Goal: Task Accomplishment & Management: Manage account settings

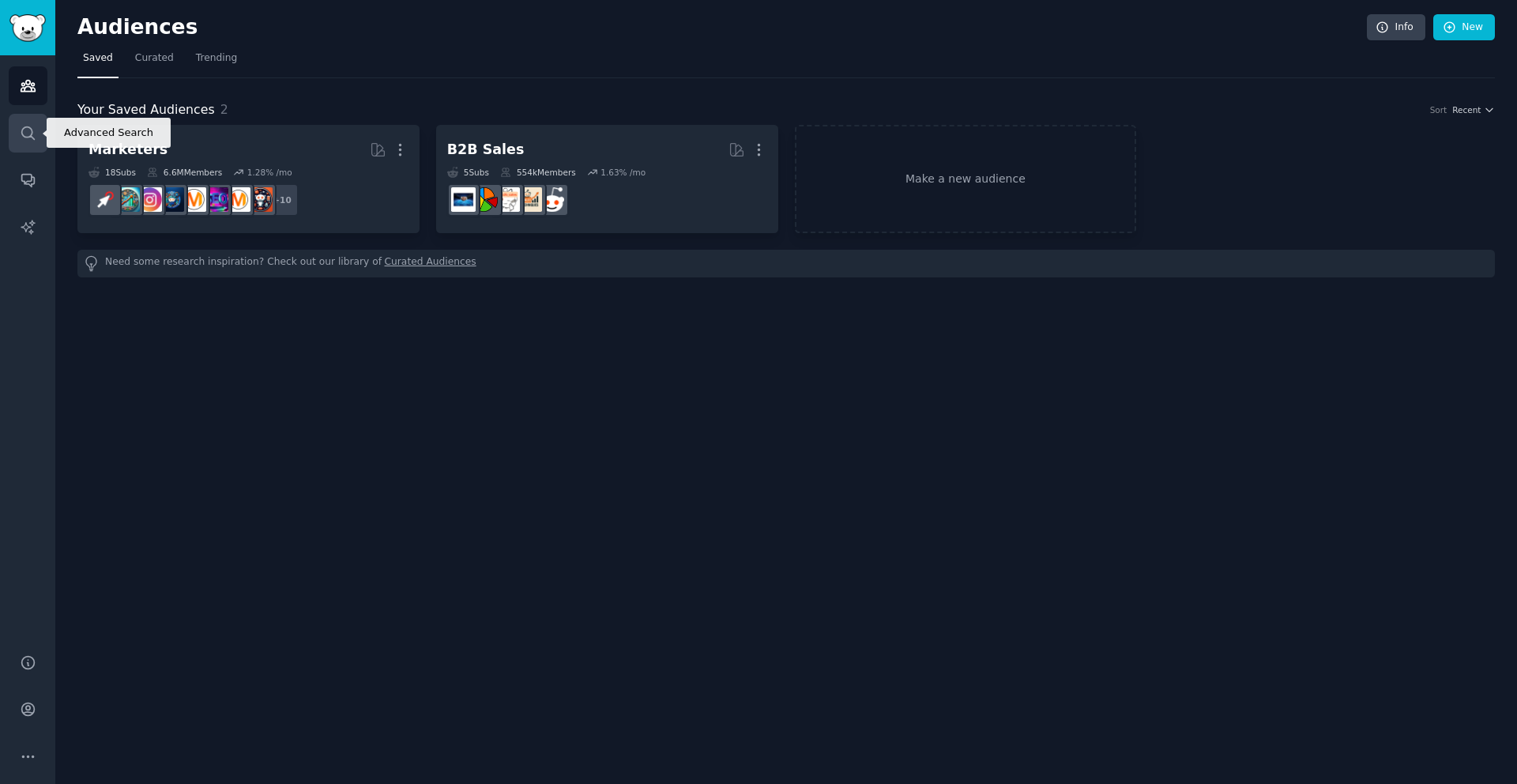
click at [17, 132] on link "Search" at bounding box center [28, 132] width 38 height 38
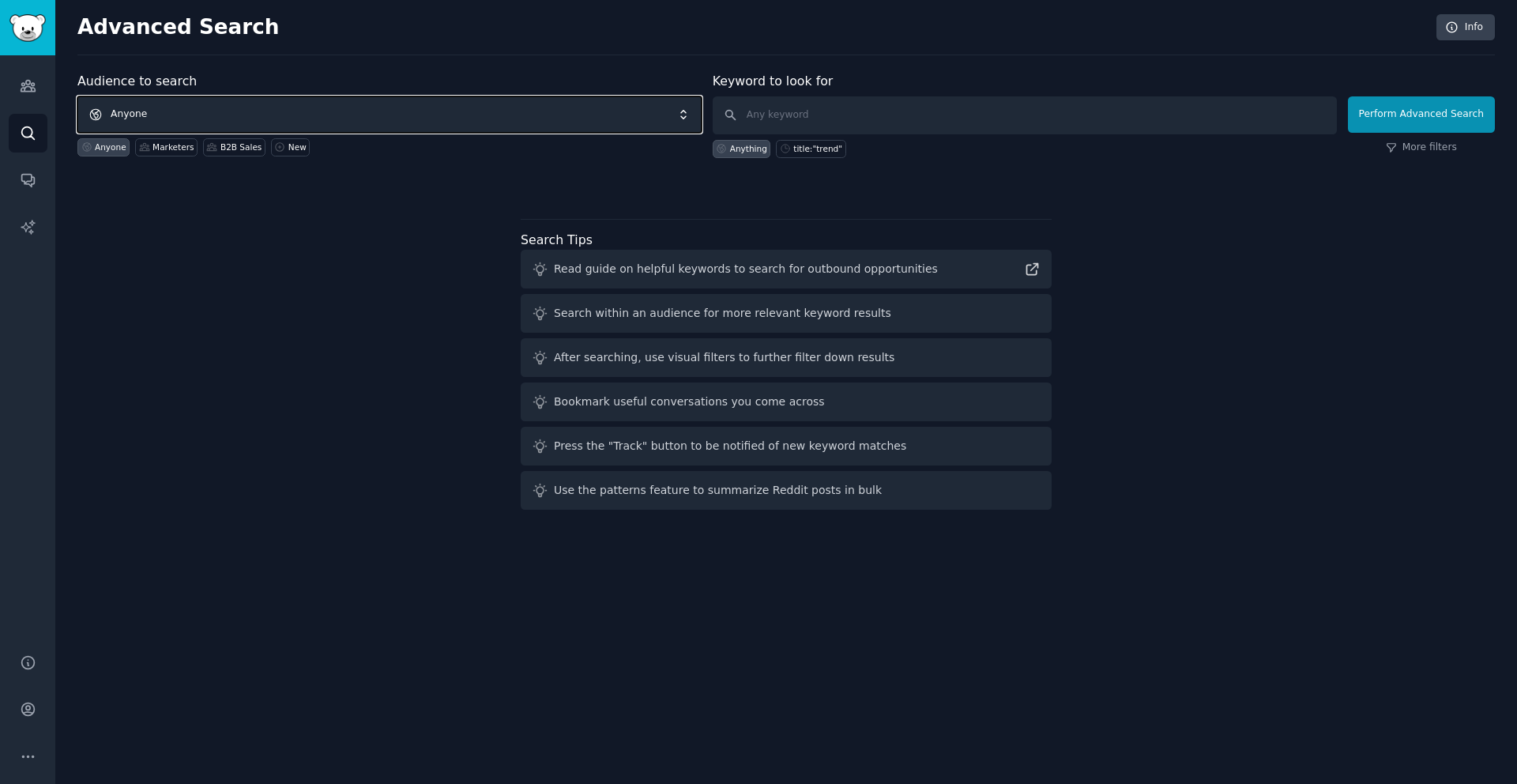
click at [182, 107] on span "Anyone" at bounding box center [389, 115] width 624 height 37
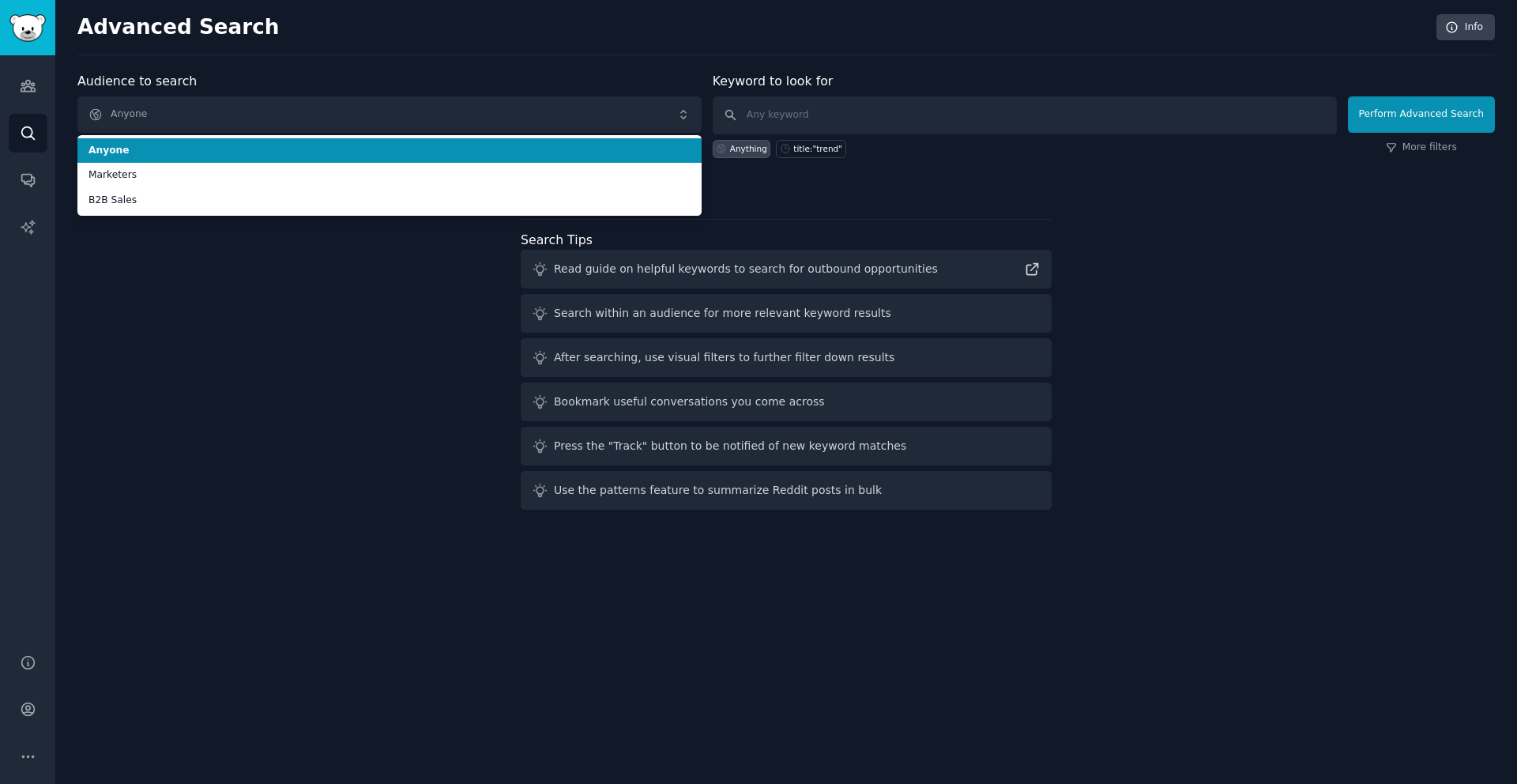
click at [400, 29] on h2 "Advanced Search" at bounding box center [753, 28] width 1350 height 25
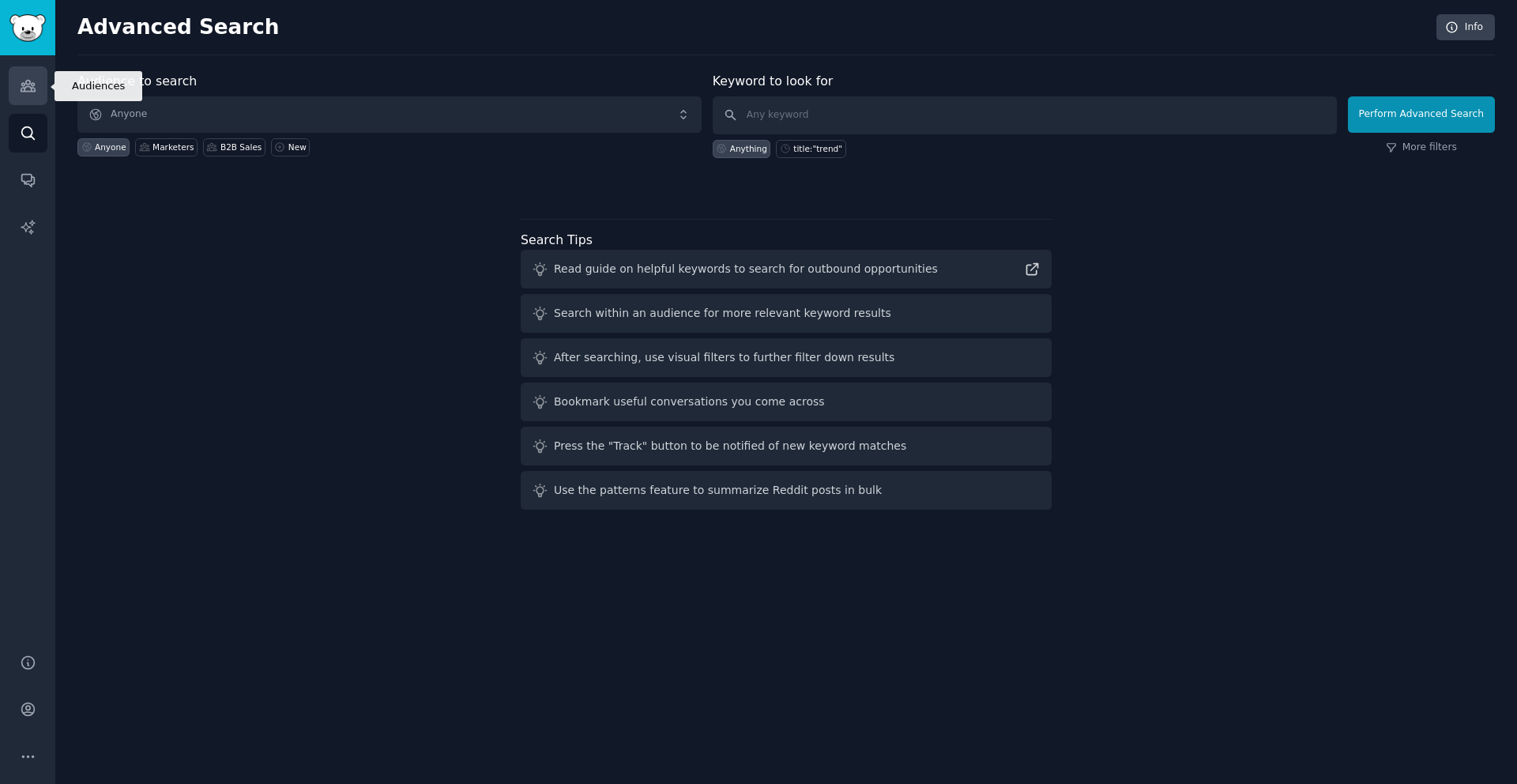
click at [37, 84] on link "Audiences" at bounding box center [28, 85] width 38 height 38
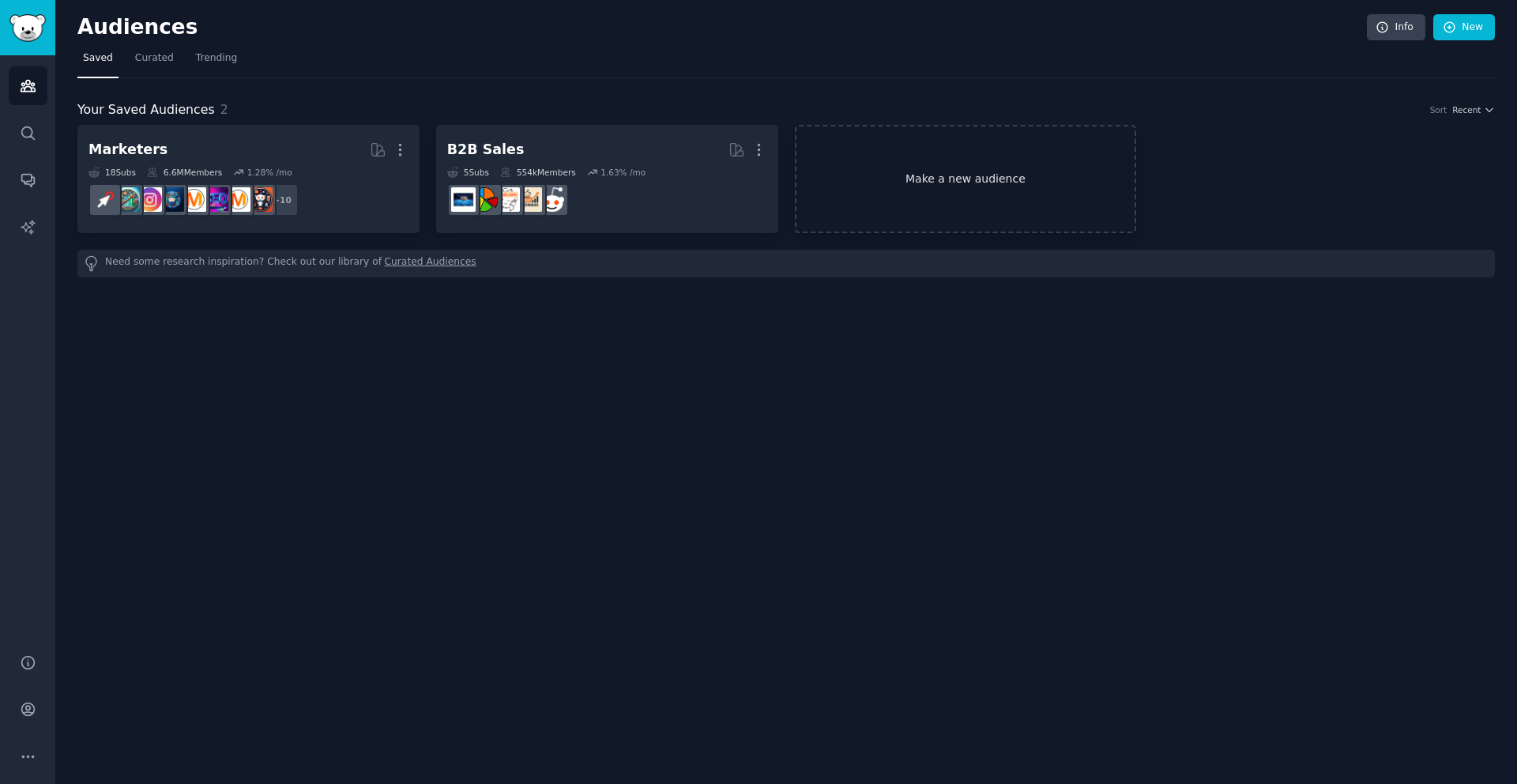
click at [942, 159] on link "Make a new audience" at bounding box center [966, 178] width 342 height 108
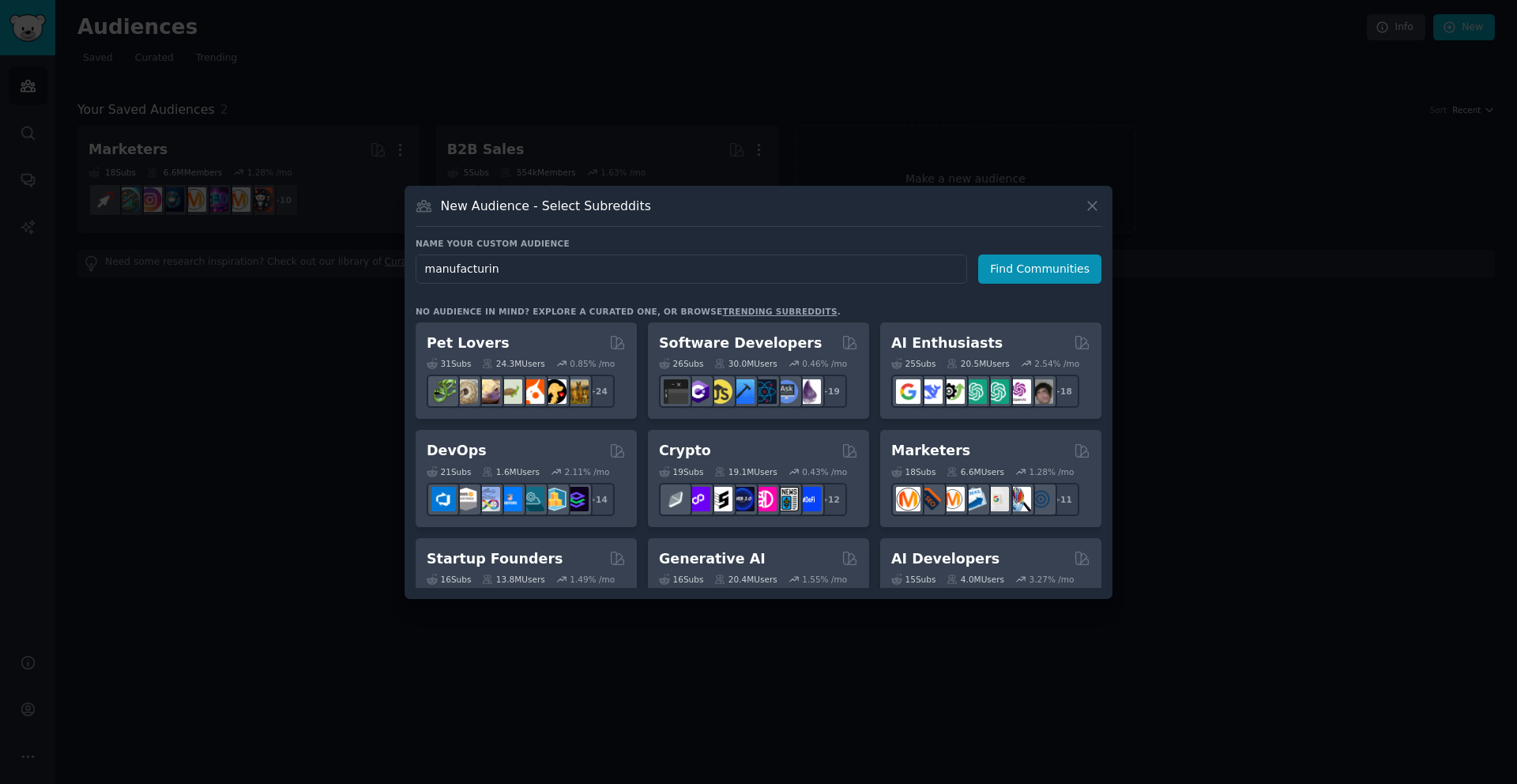
type input "manufacturing"
click button "Find Communities" at bounding box center [1040, 268] width 124 height 30
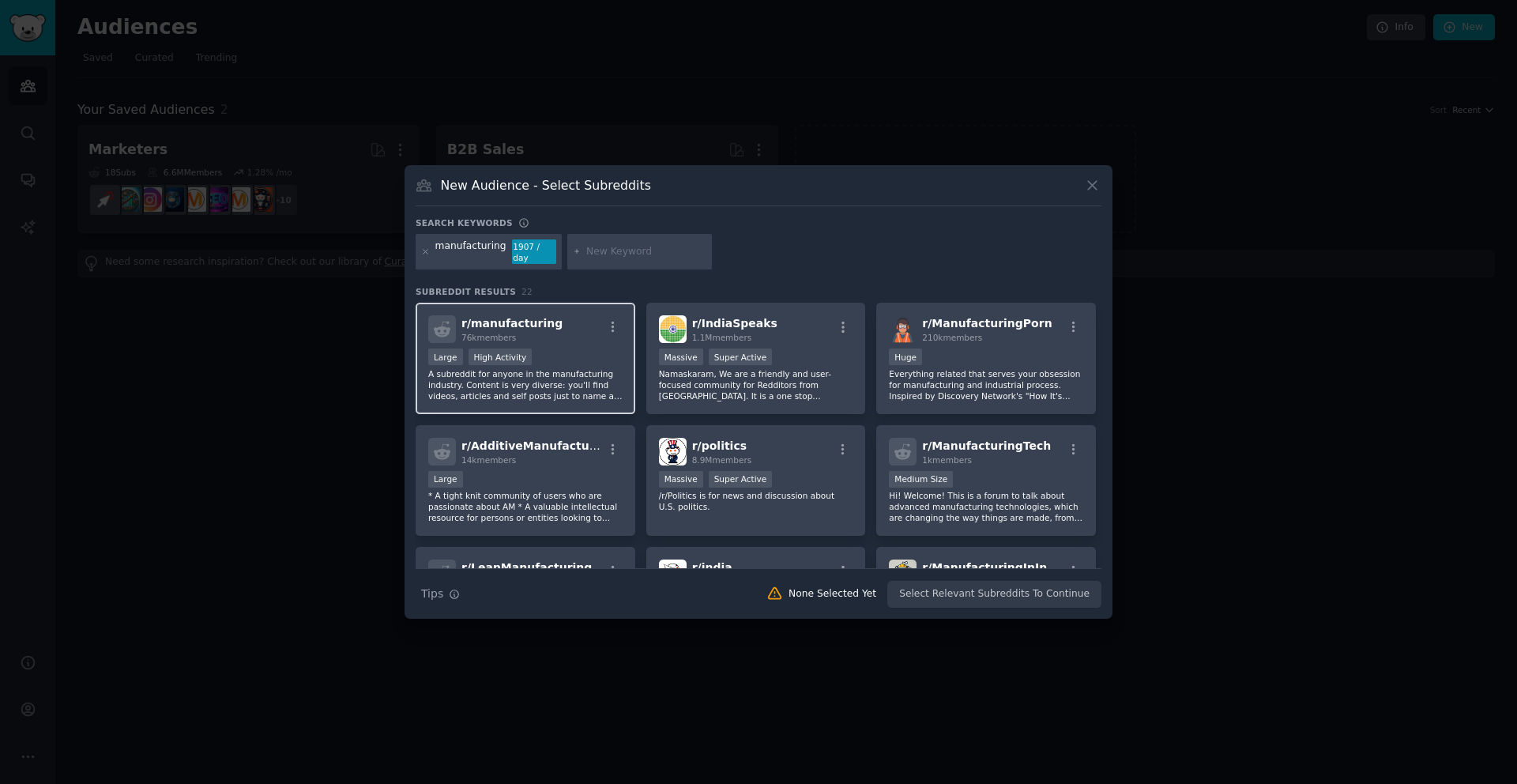
click at [552, 351] on div "Large High Activity" at bounding box center [524, 358] width 194 height 20
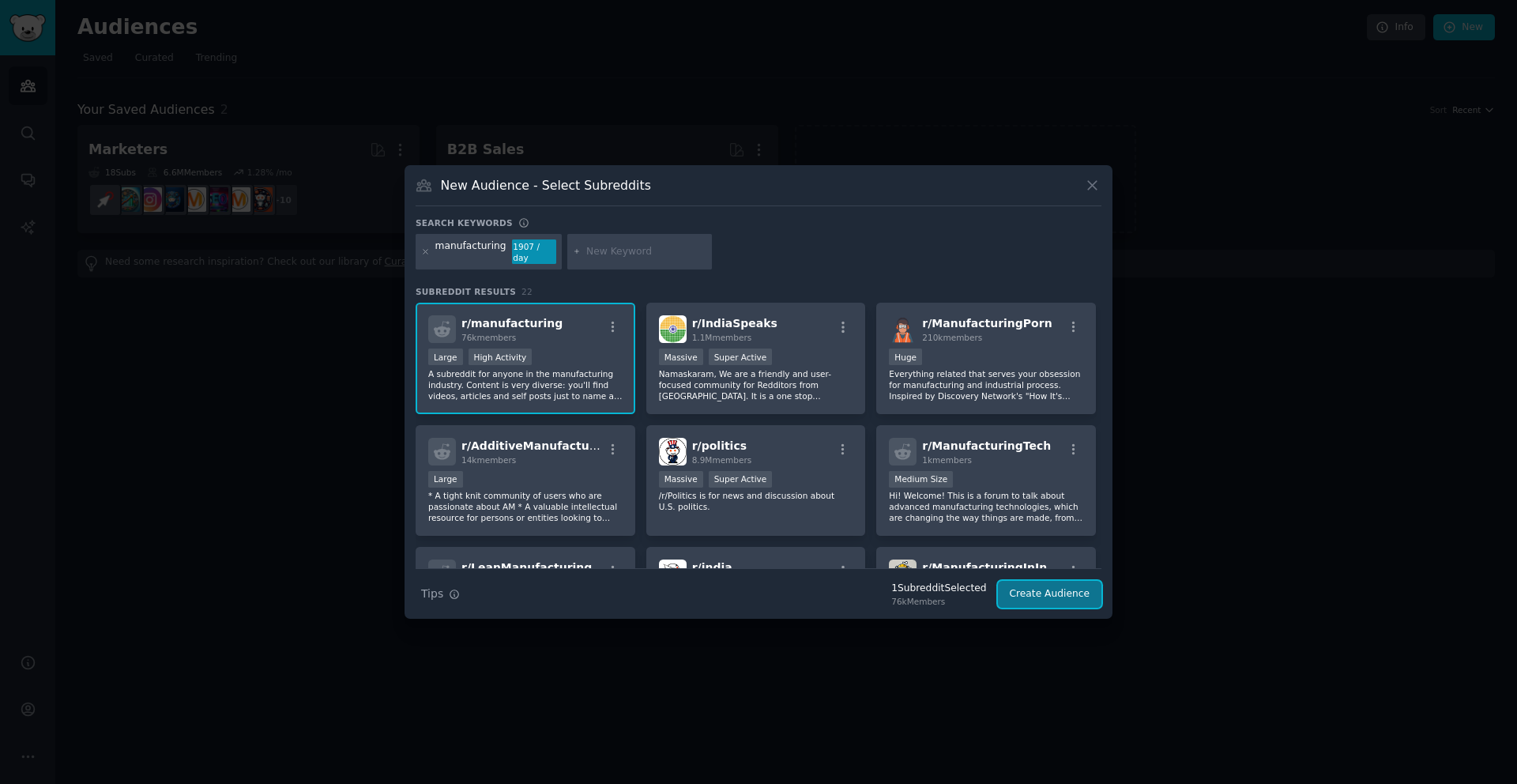
click at [1066, 587] on button "Create Audience" at bounding box center [1050, 594] width 105 height 27
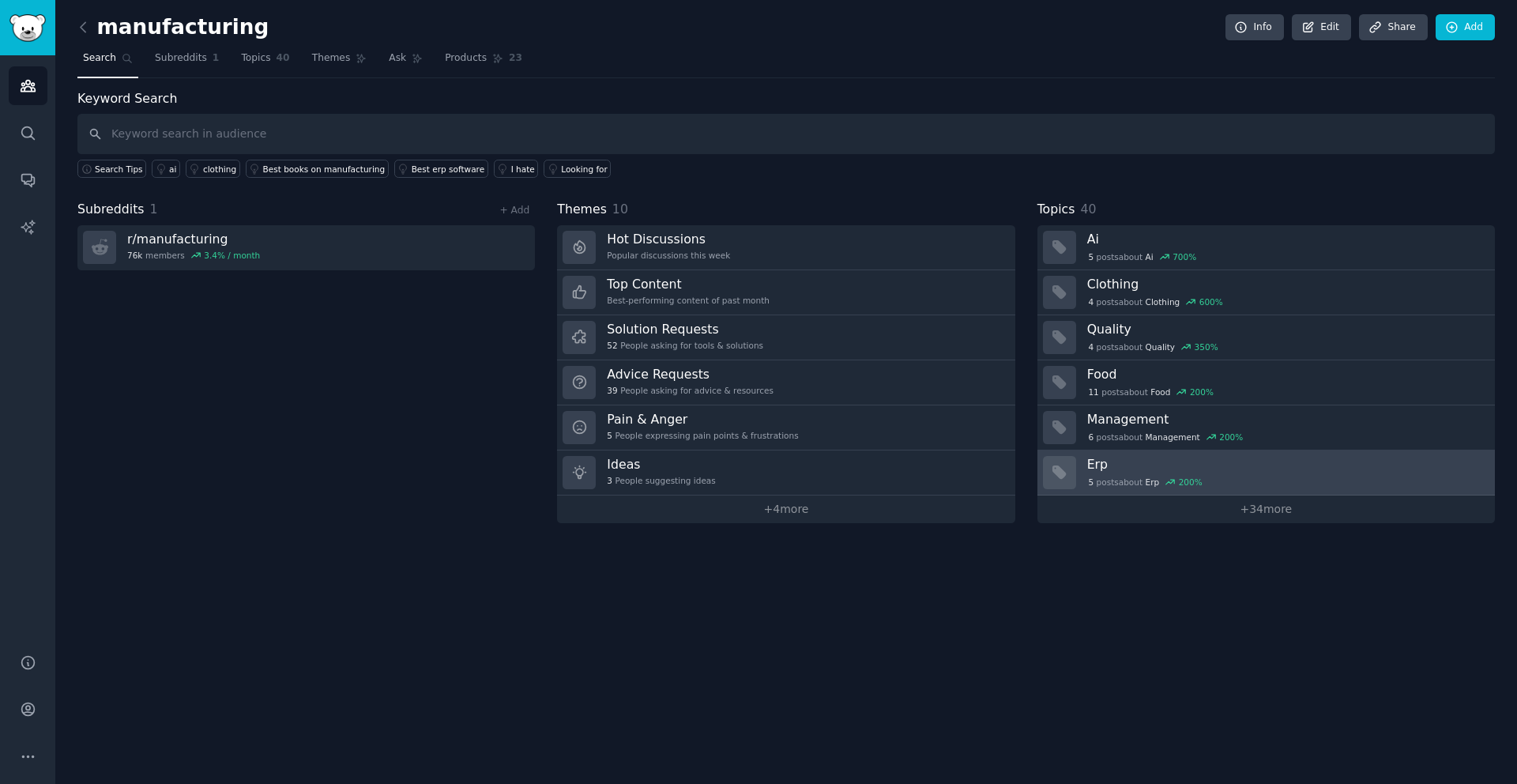
click at [1307, 471] on h3 "Erp" at bounding box center [1285, 464] width 396 height 17
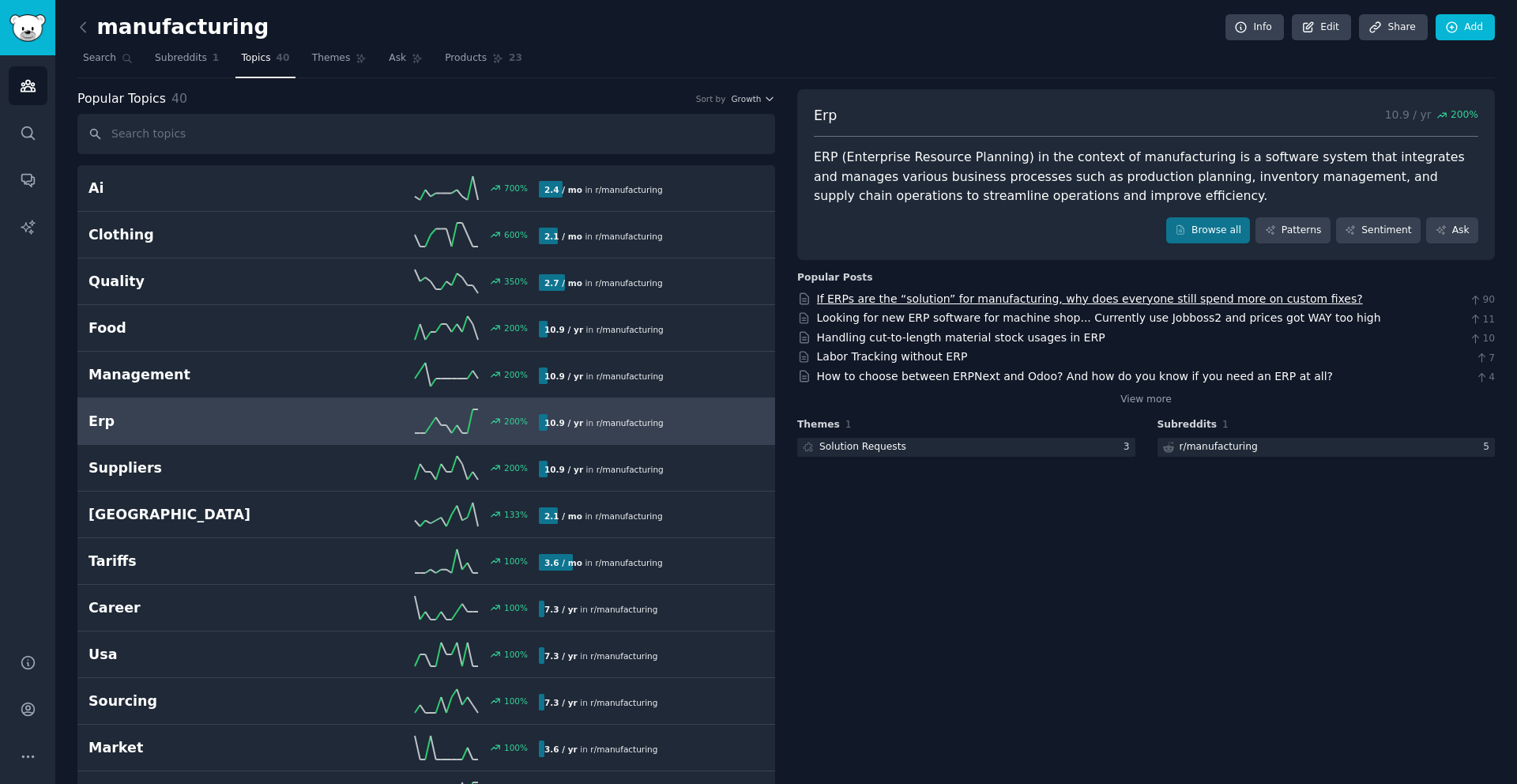
click at [1163, 300] on link "If ERPs are the “solution” for manufacturing, why does everyone still spend mor…" at bounding box center [1090, 299] width 546 height 13
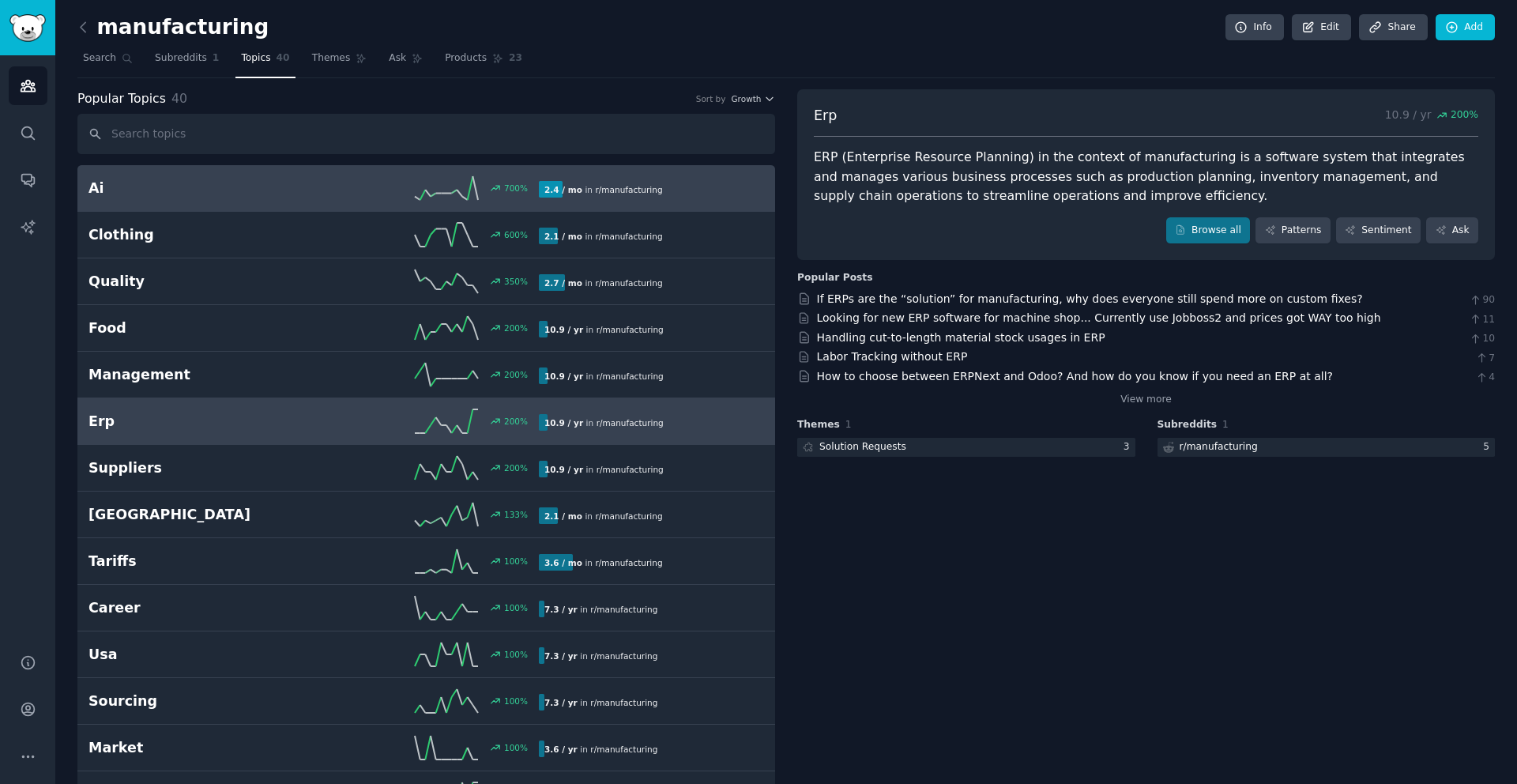
click at [359, 200] on link "Ai 700 % 2.4 / mo in r/ manufacturing" at bounding box center [426, 188] width 697 height 47
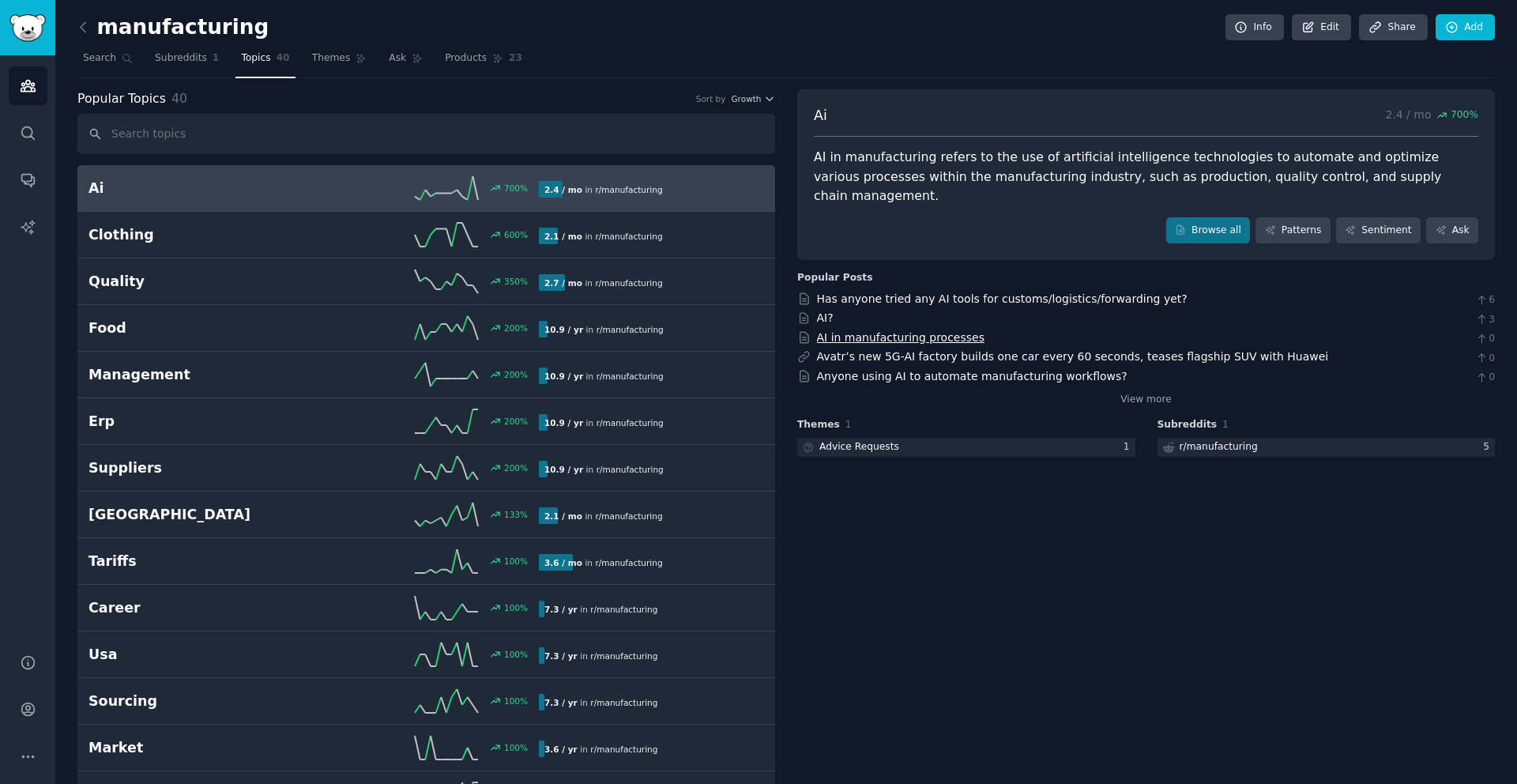
click at [886, 331] on link "AI in manufacturing processes" at bounding box center [900, 337] width 167 height 13
